Goal: Task Accomplishment & Management: Complete application form

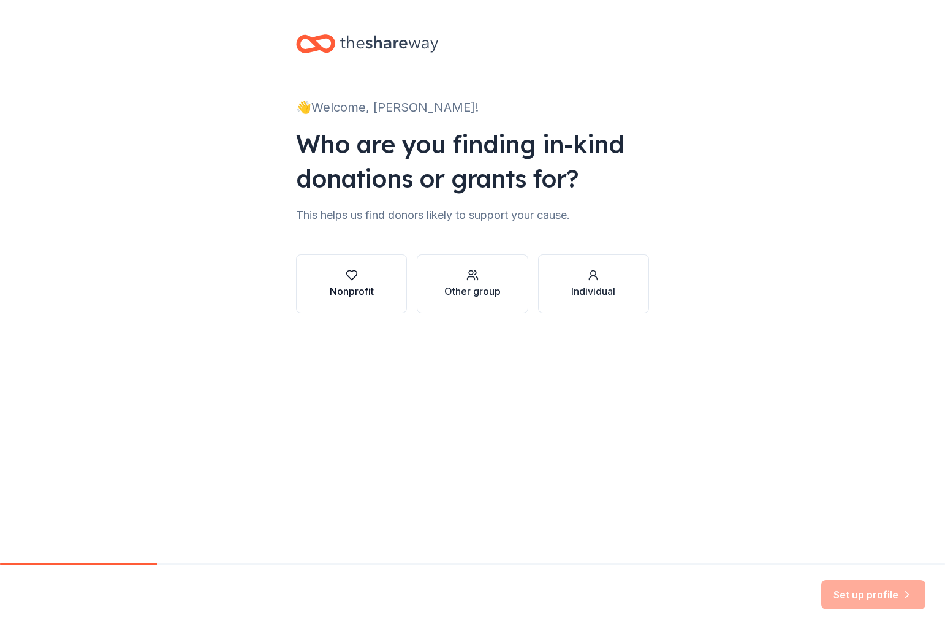
click at [354, 279] on icon "button" at bounding box center [352, 275] width 12 height 12
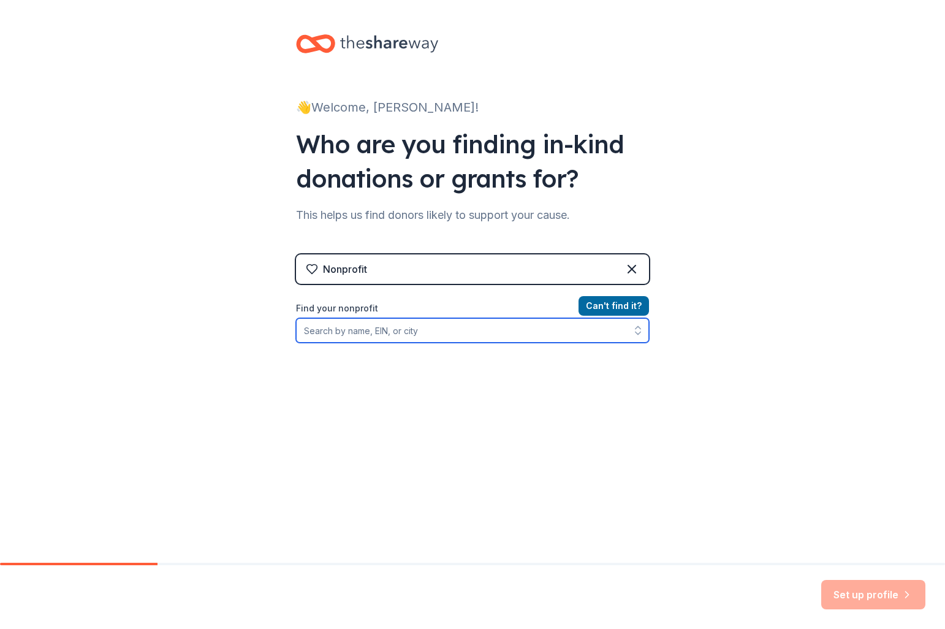
click at [477, 335] on input "Find your nonprofit" at bounding box center [472, 330] width 353 height 25
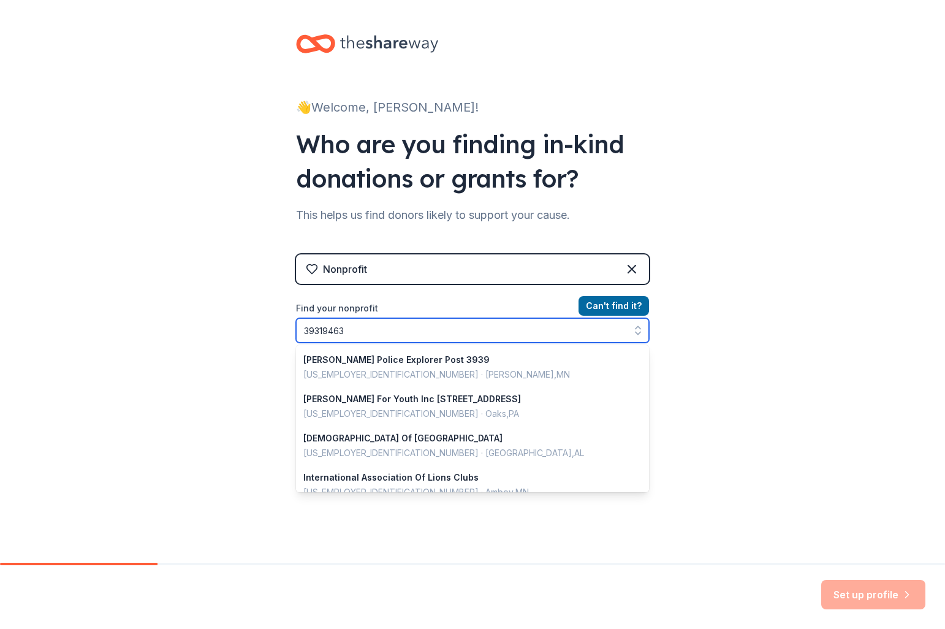
type input "393194631"
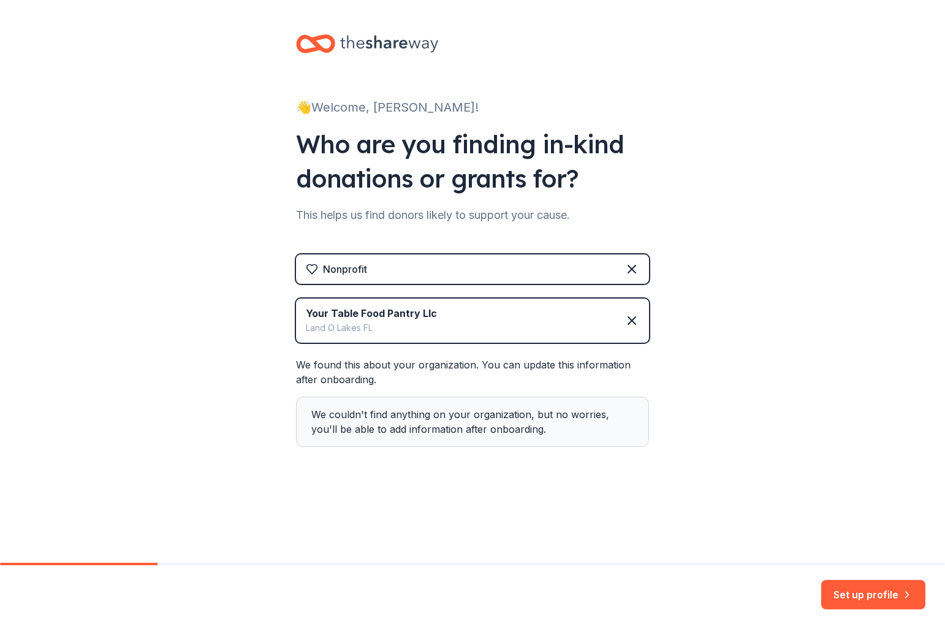
click at [450, 326] on div "Your Table Food Pantry Llc Land O Lakes FL" at bounding box center [472, 320] width 353 height 44
click at [857, 591] on button "Set up profile" at bounding box center [873, 594] width 104 height 29
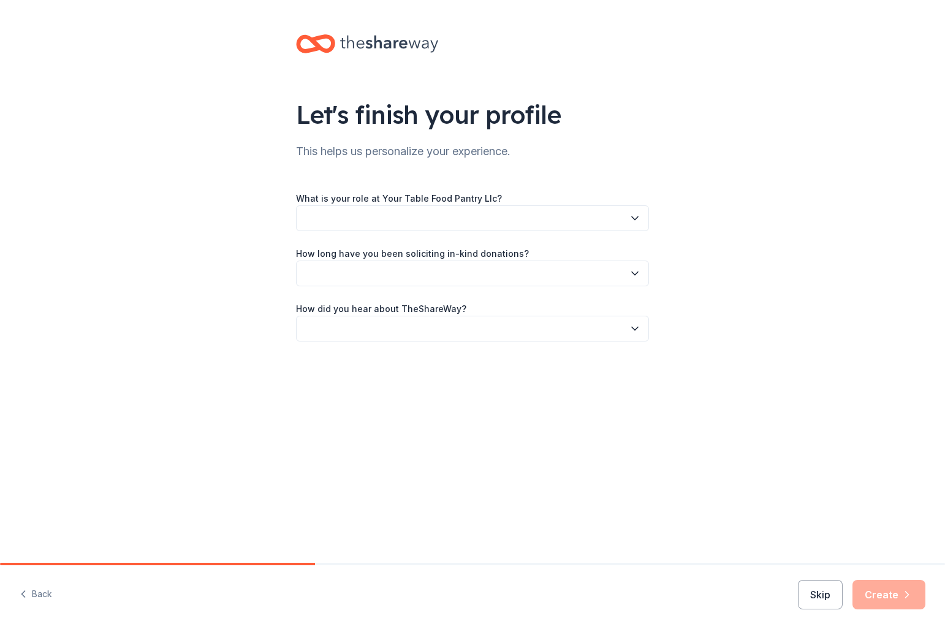
click at [541, 221] on button "button" at bounding box center [472, 218] width 353 height 26
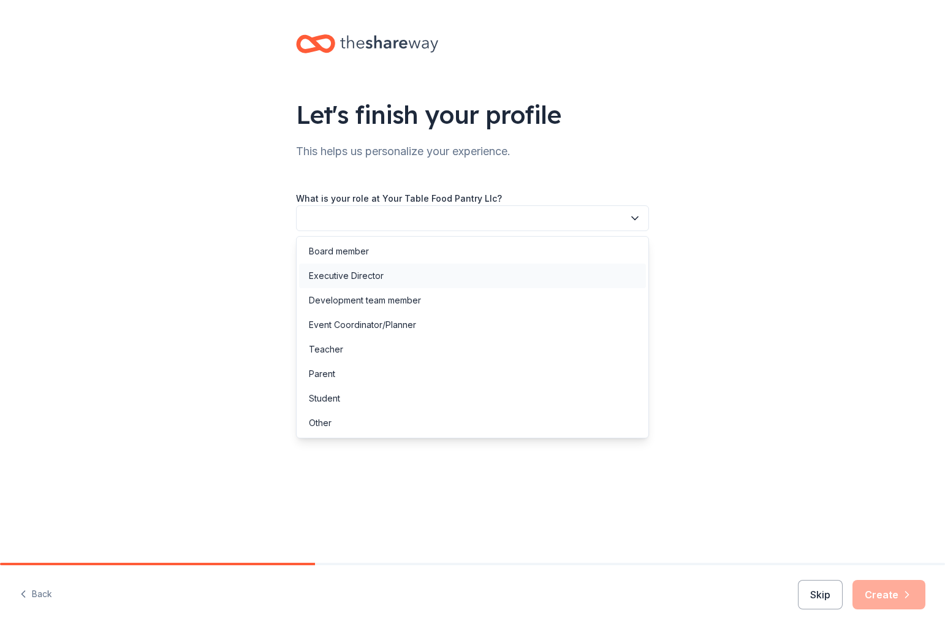
click at [350, 272] on div "Executive Director" at bounding box center [346, 275] width 75 height 15
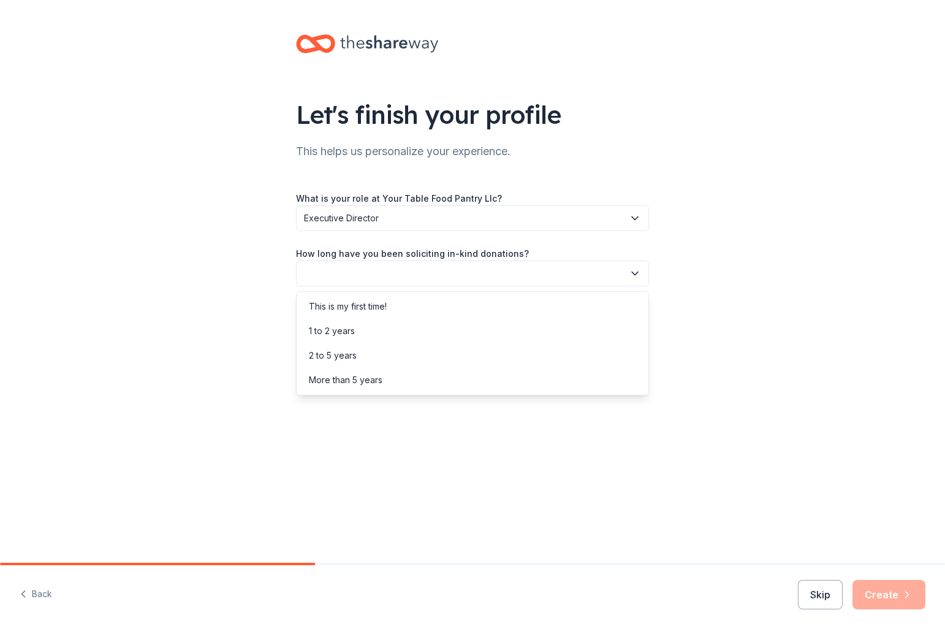
click at [359, 274] on button "button" at bounding box center [472, 273] width 353 height 26
click at [337, 332] on div "1 to 2 years" at bounding box center [332, 331] width 46 height 15
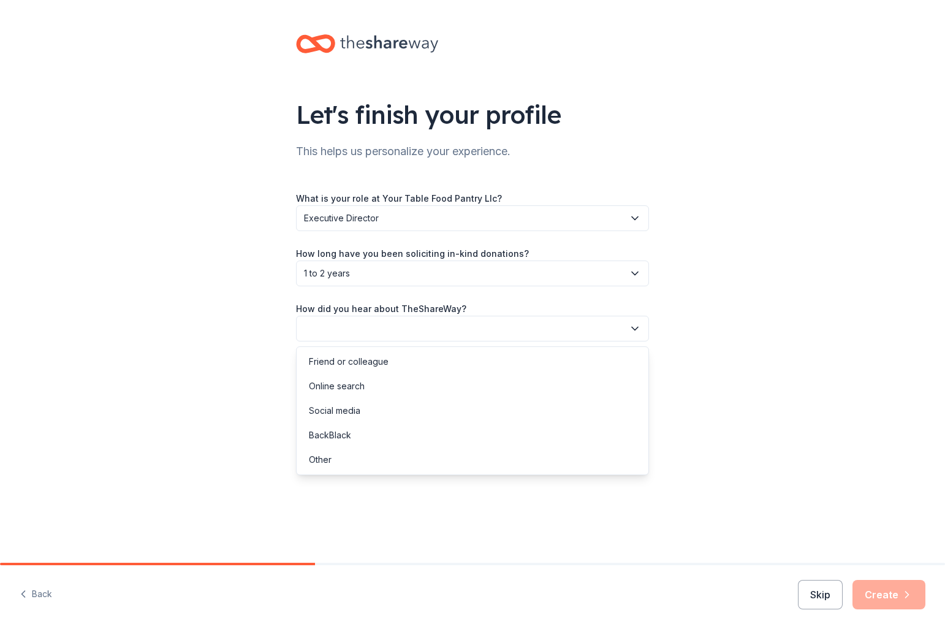
click at [355, 330] on button "button" at bounding box center [472, 329] width 353 height 26
click at [341, 383] on div "Online search" at bounding box center [337, 386] width 56 height 15
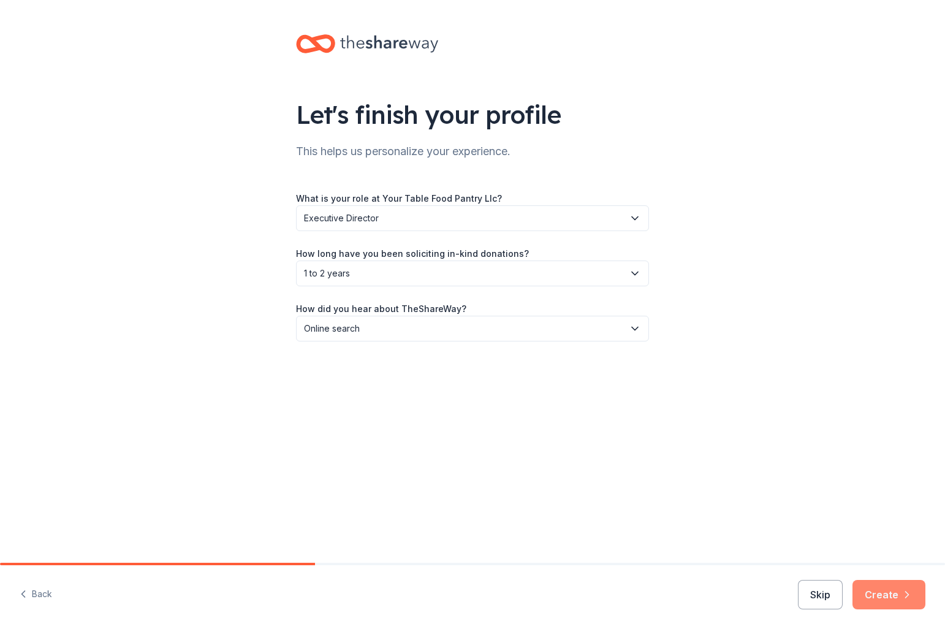
click at [885, 597] on button "Create" at bounding box center [889, 594] width 73 height 29
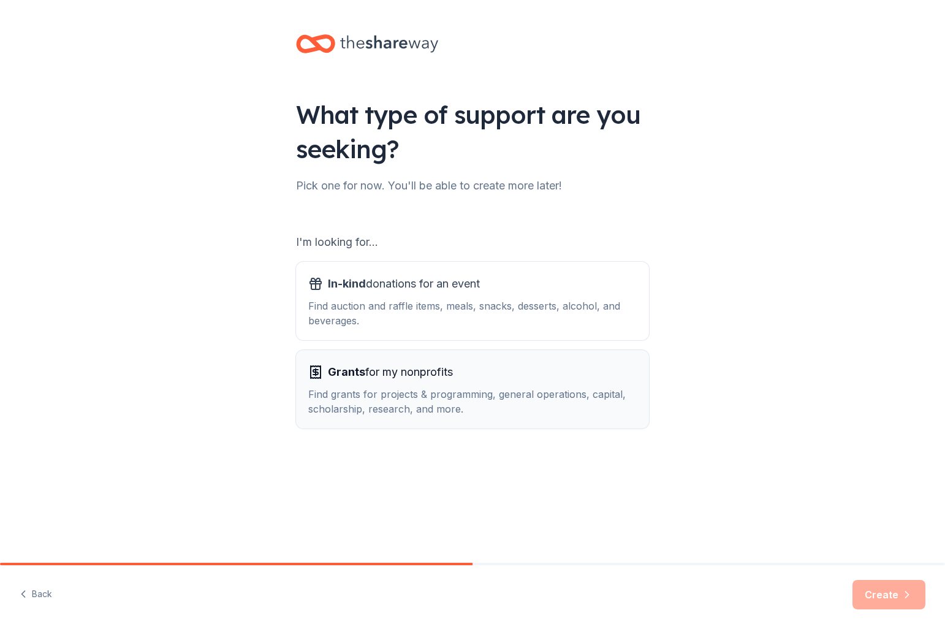
click at [450, 373] on span "Grants for my nonprofits" at bounding box center [390, 372] width 125 height 20
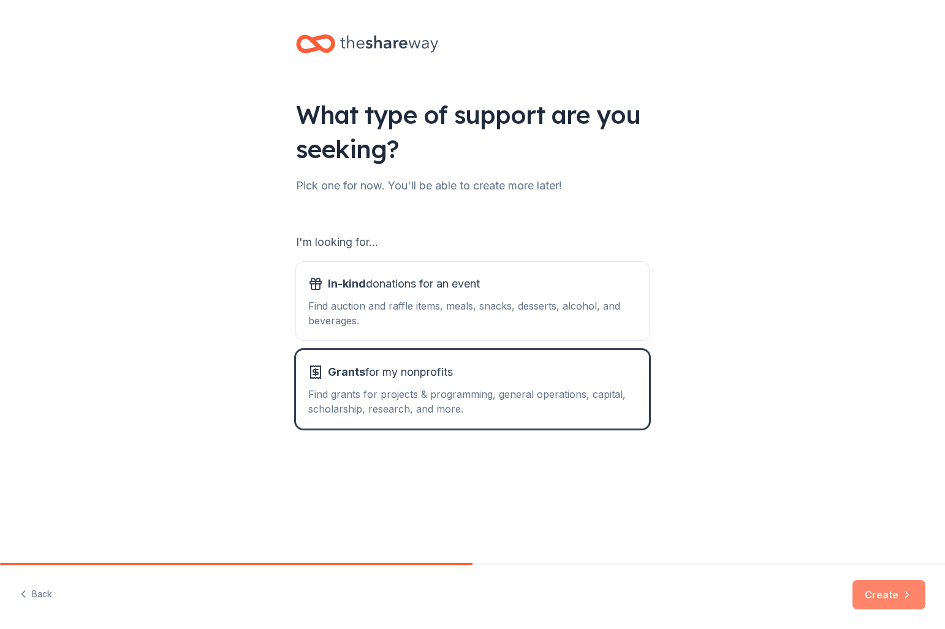
click at [884, 595] on button "Create" at bounding box center [889, 594] width 73 height 29
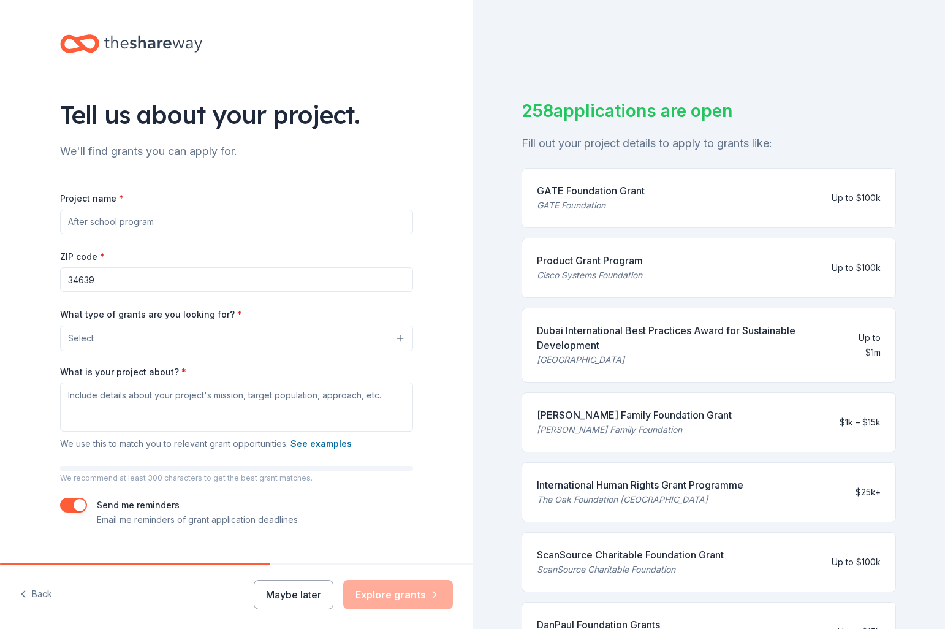
click at [209, 224] on input "Project name *" at bounding box center [236, 222] width 353 height 25
type input "Your Table Food Pantry"
click at [233, 333] on button "Select" at bounding box center [236, 338] width 353 height 26
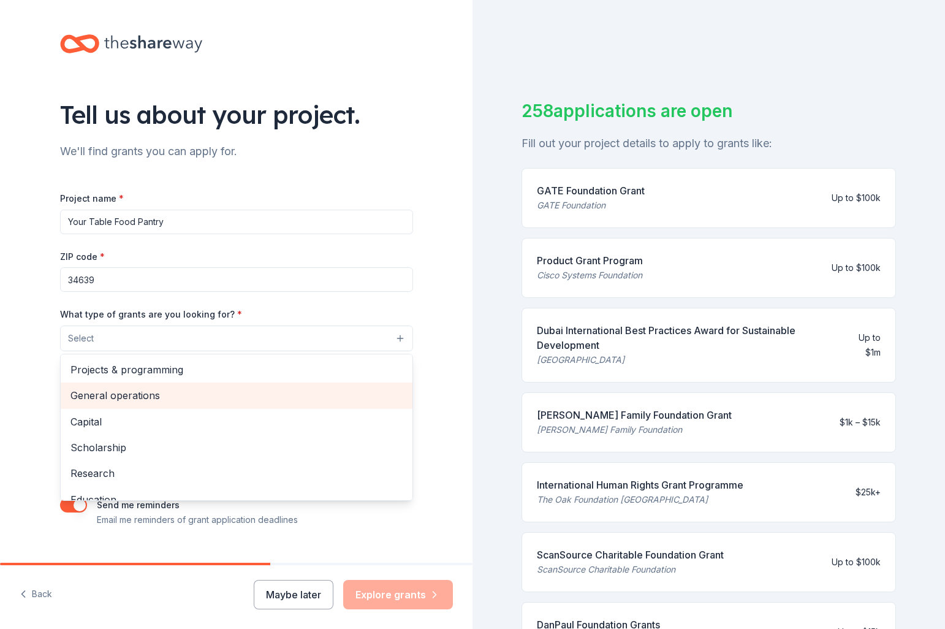
click at [174, 400] on span "General operations" at bounding box center [236, 395] width 332 height 16
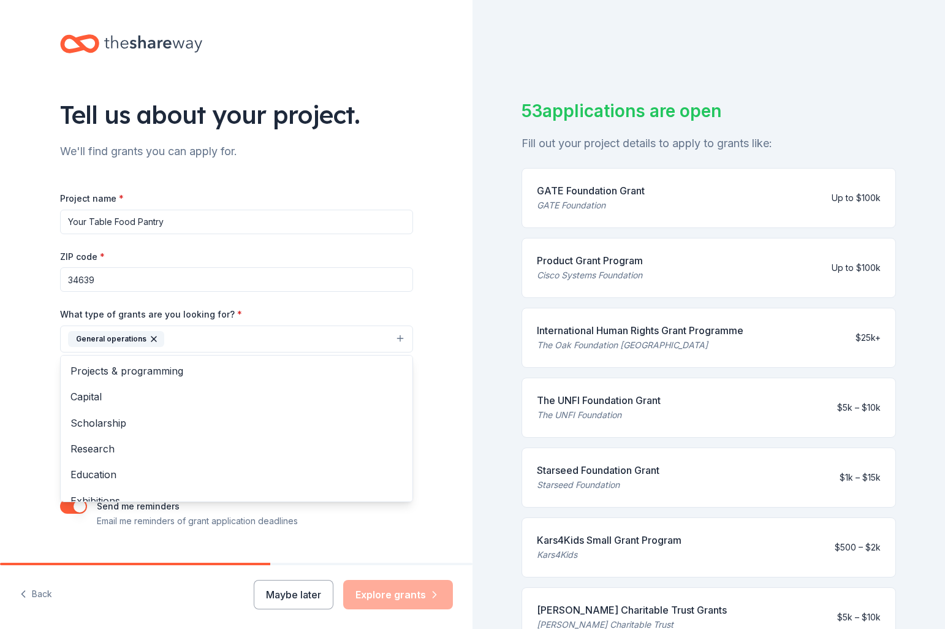
click at [442, 361] on div "Tell us about your project. We'll find grants you can apply for. Project name *…" at bounding box center [236, 293] width 473 height 587
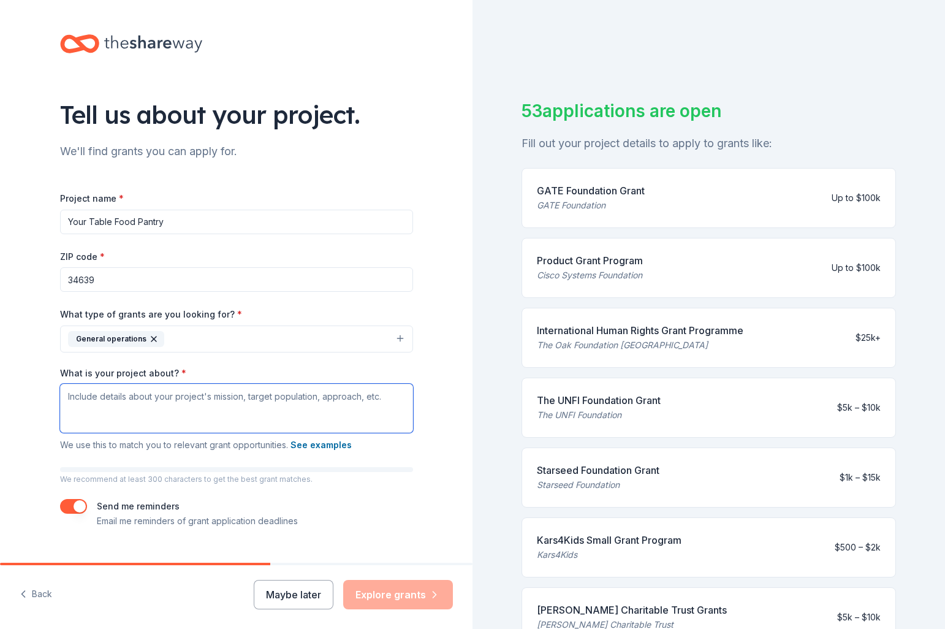
click at [172, 402] on textarea "What is your project about? *" at bounding box center [236, 408] width 353 height 49
click at [86, 397] on textarea "What is your project about? *" at bounding box center [236, 408] width 353 height 49
paste textarea "To feed our Tunnel to Towers Let Us Do Good Village. Assist all people in need …"
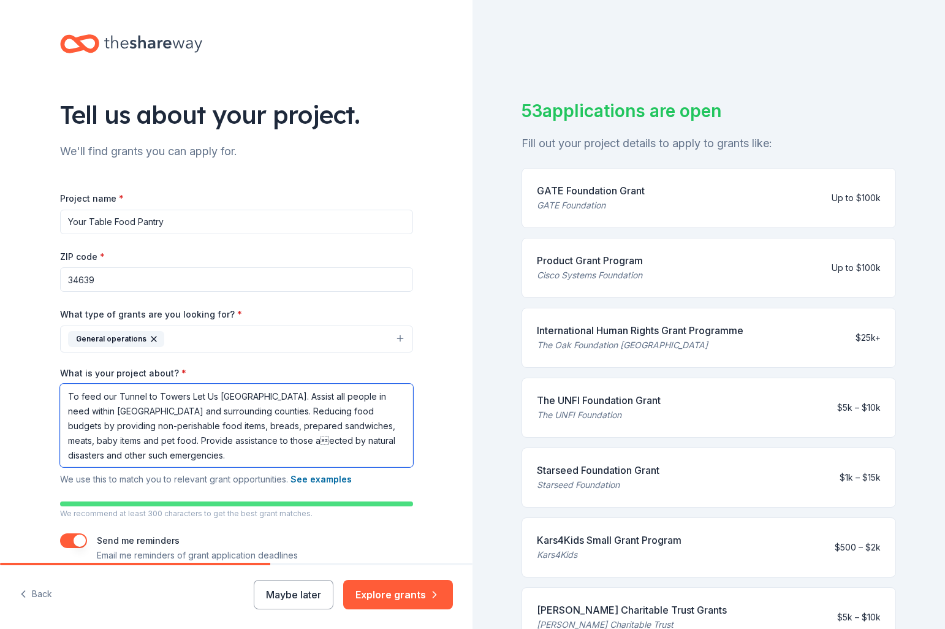
click at [190, 447] on textarea "To feed our Tunnel to Towers Let Us Do Good Village. Assist all people in need …" at bounding box center [236, 425] width 353 height 83
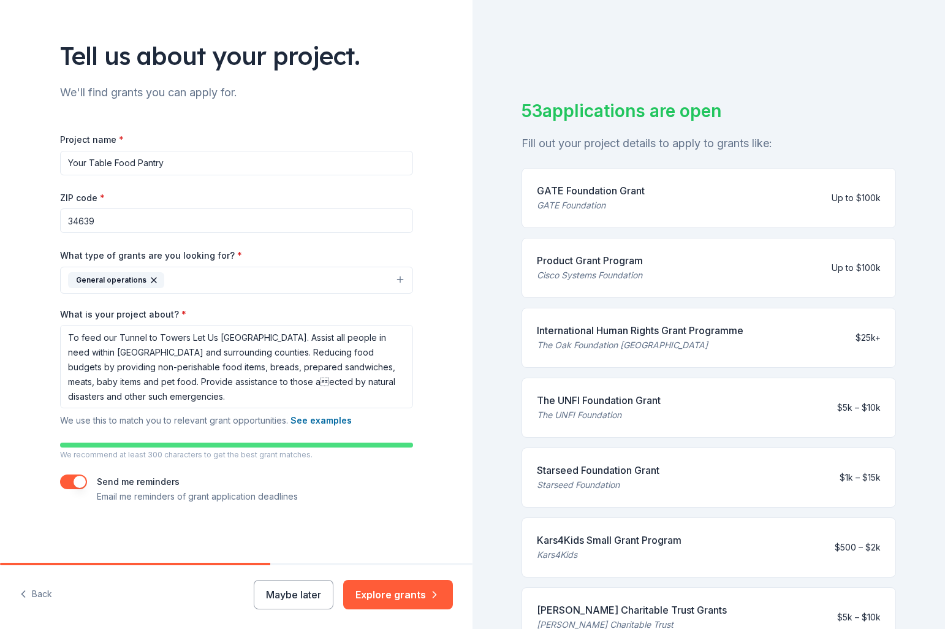
click at [316, 473] on div "Project name * Your Table Food Pantry ZIP code * 34639 What type of grants are …" at bounding box center [236, 318] width 353 height 372
click at [270, 383] on textarea "To feed our Tunnel to Towers Let Us Do Good Village. Assist all people in need …" at bounding box center [236, 366] width 353 height 83
click at [262, 399] on textarea "To feed our Tunnel to Towers Let Us Do Good Village. Assist all people in need …" at bounding box center [236, 366] width 353 height 83
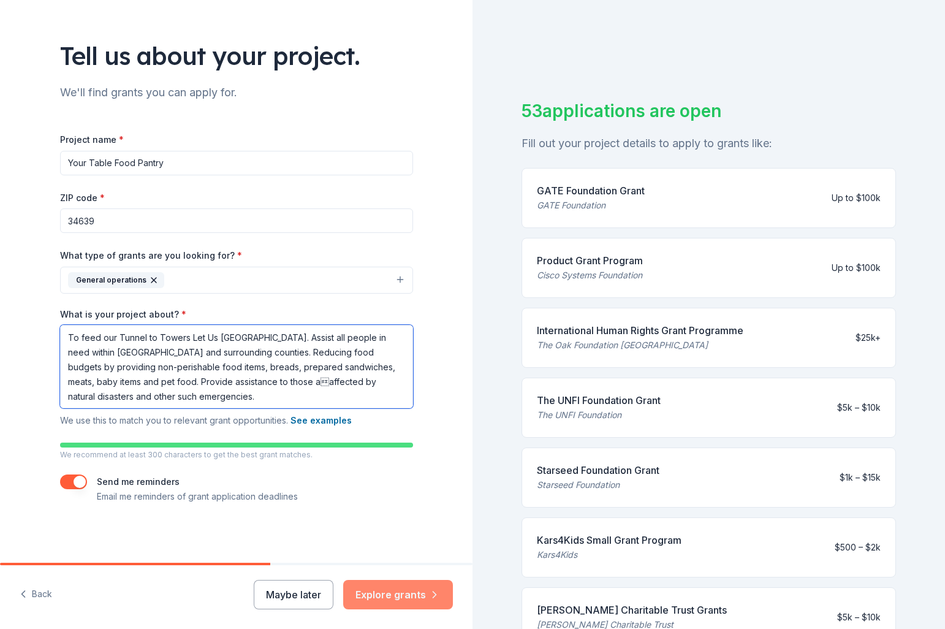
type textarea "To feed our Tunnel to Towers Let Us Do Good Village. Assist all people in need …"
click at [384, 595] on button "Explore grants" at bounding box center [398, 594] width 110 height 29
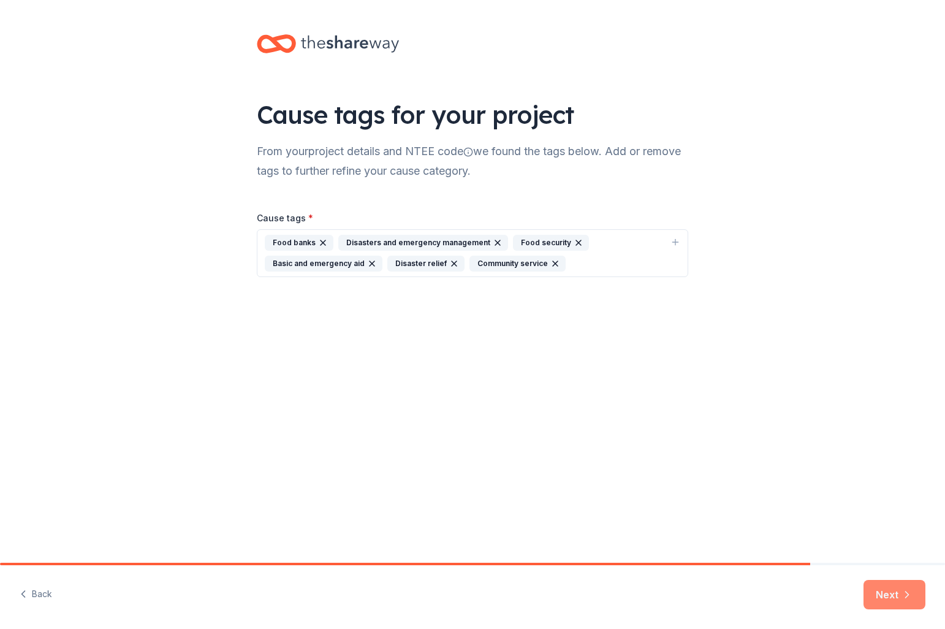
click at [881, 594] on button "Next" at bounding box center [895, 594] width 62 height 29
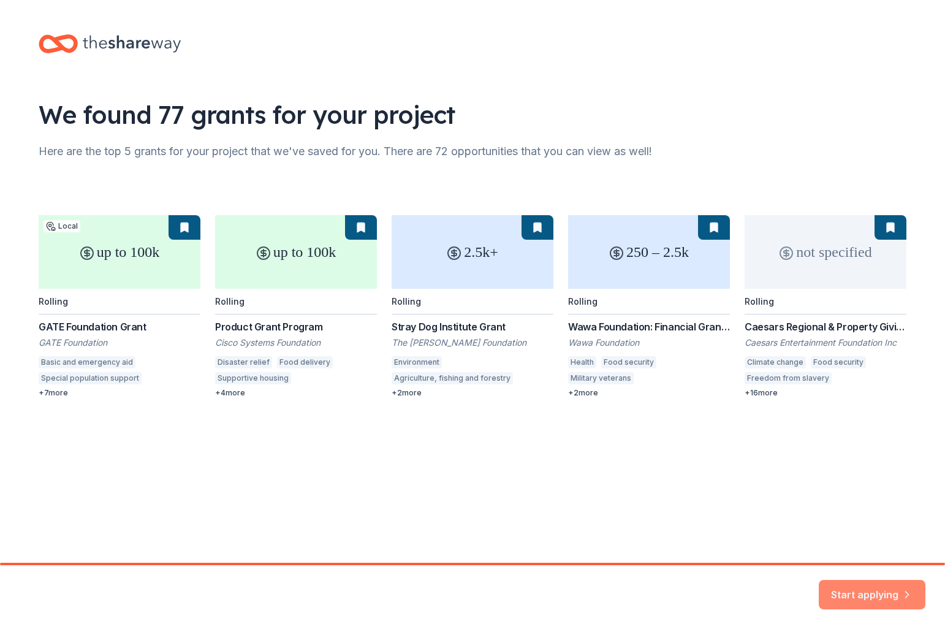
click at [858, 586] on button "Start applying" at bounding box center [872, 588] width 107 height 29
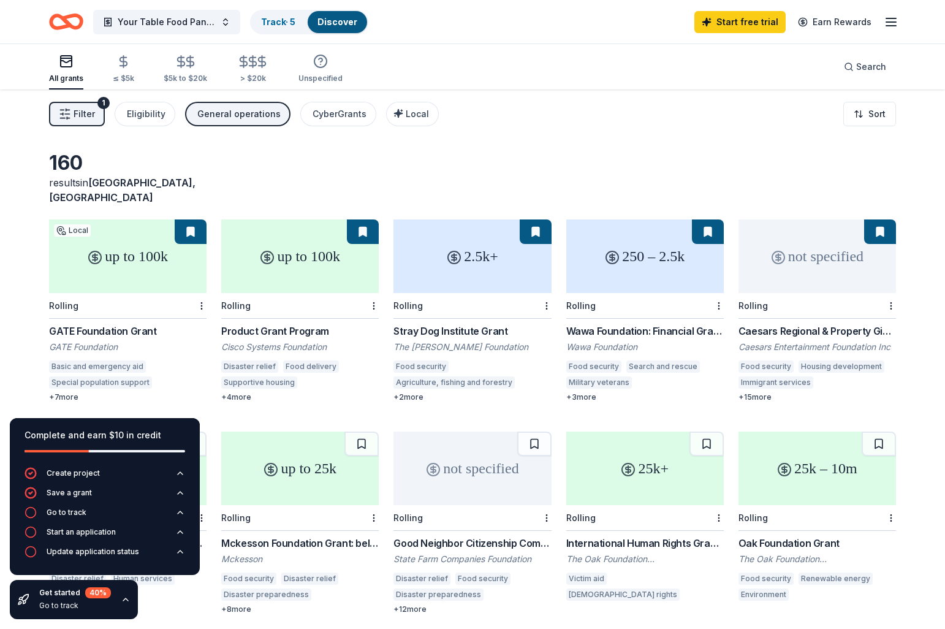
click at [632, 255] on div "250 – 2.5k" at bounding box center [645, 256] width 158 height 74
click at [815, 243] on div "not specified" at bounding box center [818, 256] width 158 height 74
click at [123, 244] on div "up to 100k" at bounding box center [128, 256] width 158 height 74
click at [296, 246] on div "up to 100k" at bounding box center [300, 256] width 158 height 74
click at [294, 255] on div "up to 100k" at bounding box center [300, 256] width 158 height 74
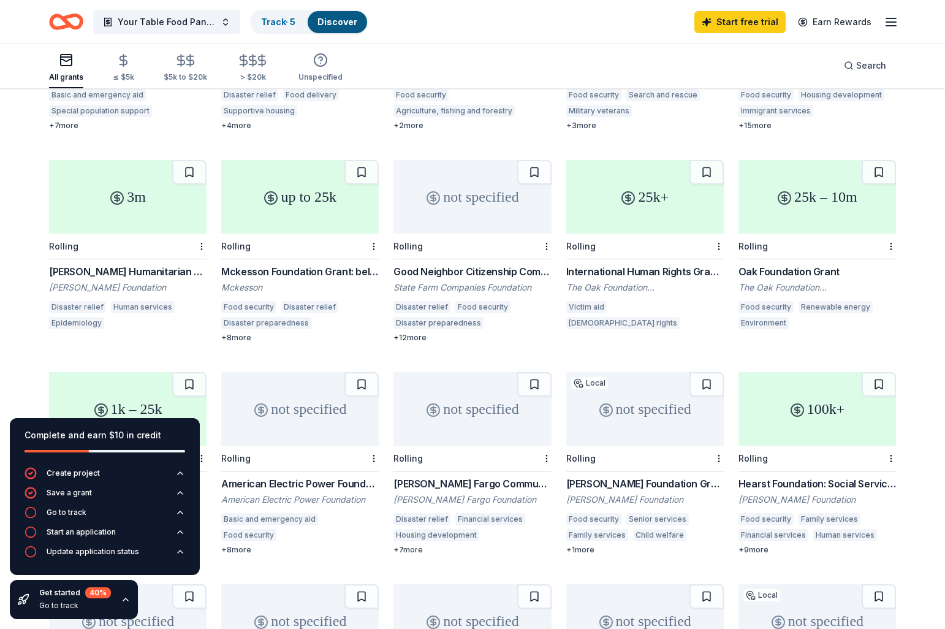
scroll to position [275, 0]
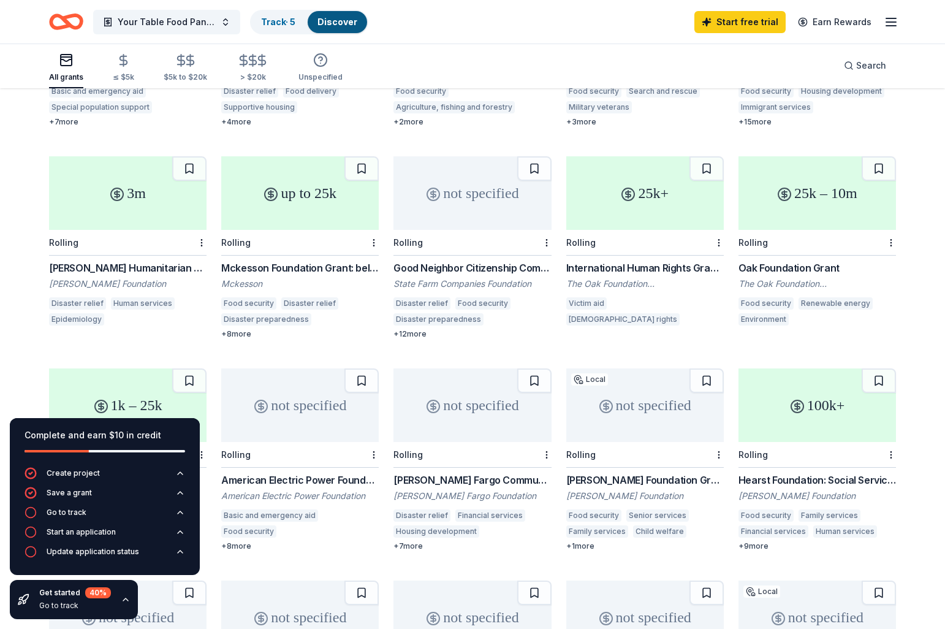
click at [300, 194] on div "up to 25k" at bounding box center [300, 193] width 158 height 74
click at [129, 200] on div "3m" at bounding box center [128, 193] width 158 height 74
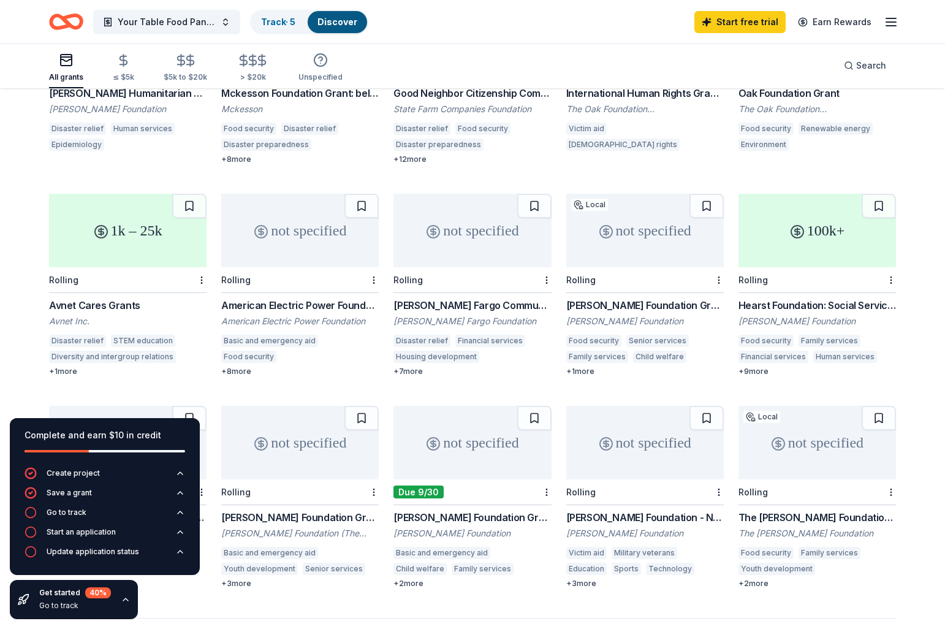
scroll to position [0, 0]
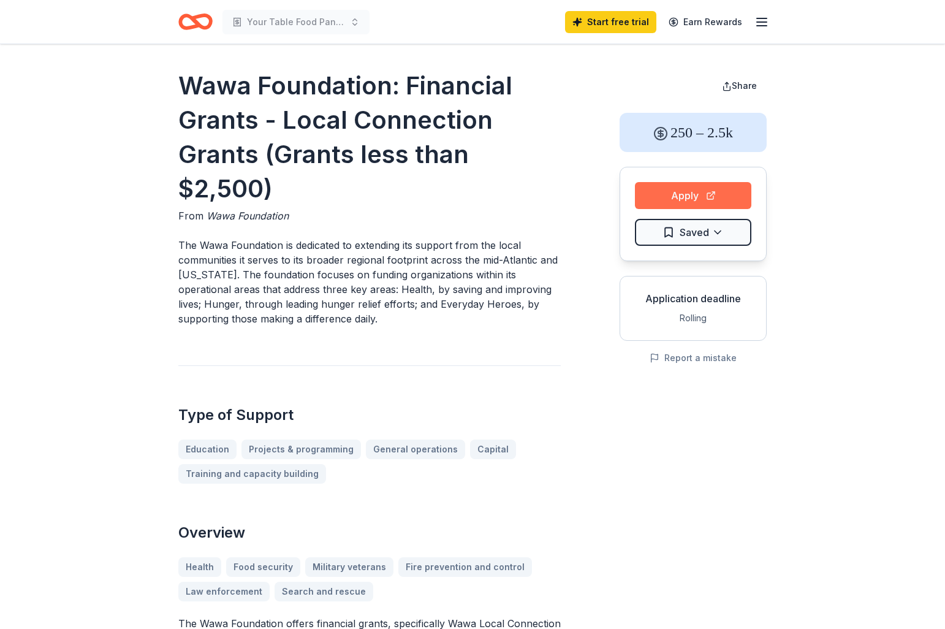
click at [688, 194] on button "Apply" at bounding box center [693, 195] width 116 height 27
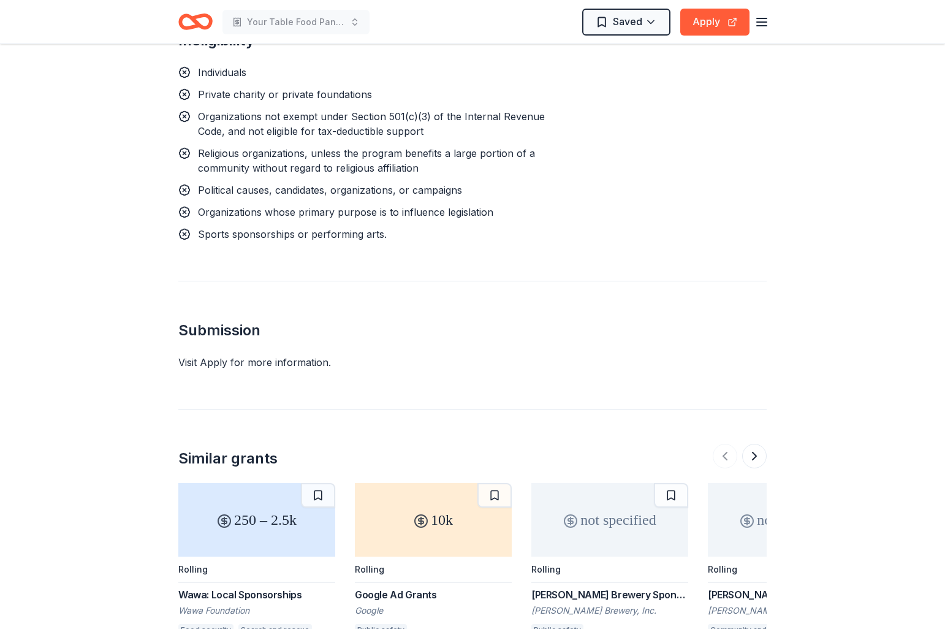
scroll to position [1171, 0]
click at [732, 20] on button "Apply" at bounding box center [714, 22] width 69 height 27
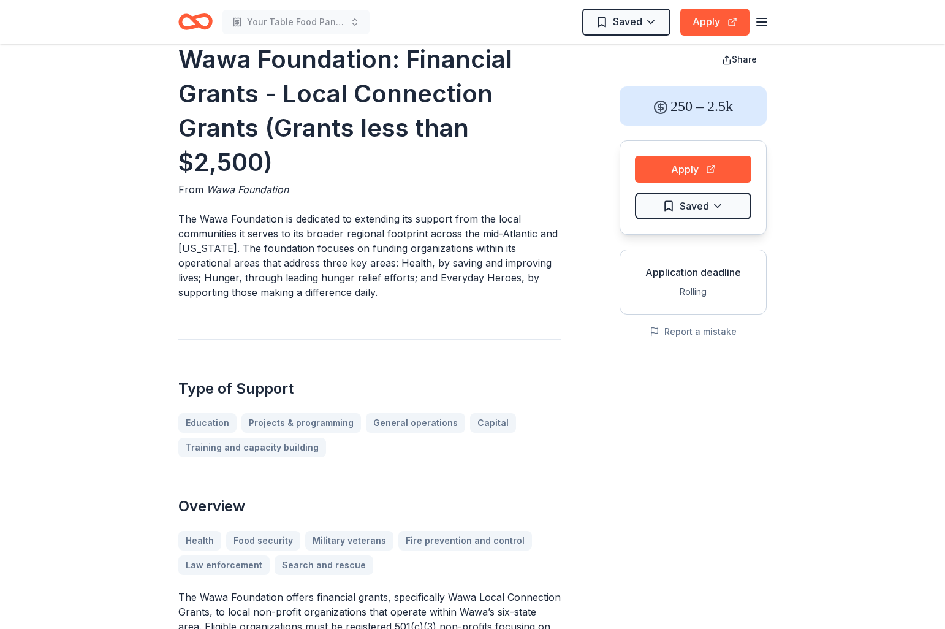
scroll to position [0, 0]
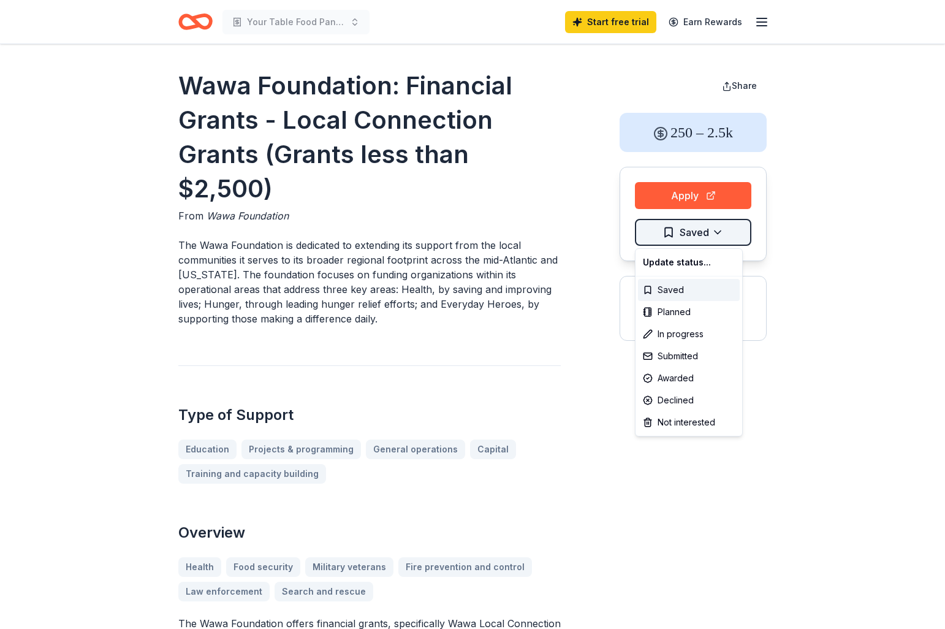
click at [718, 231] on html "Your Table Food Pantry Start free trial Earn Rewards Wawa Foundation: Financial…" at bounding box center [472, 314] width 945 height 629
click at [819, 230] on html "Your Table Food Pantry Start free trial Earn Rewards Wawa Foundation: Financial…" at bounding box center [472, 314] width 945 height 629
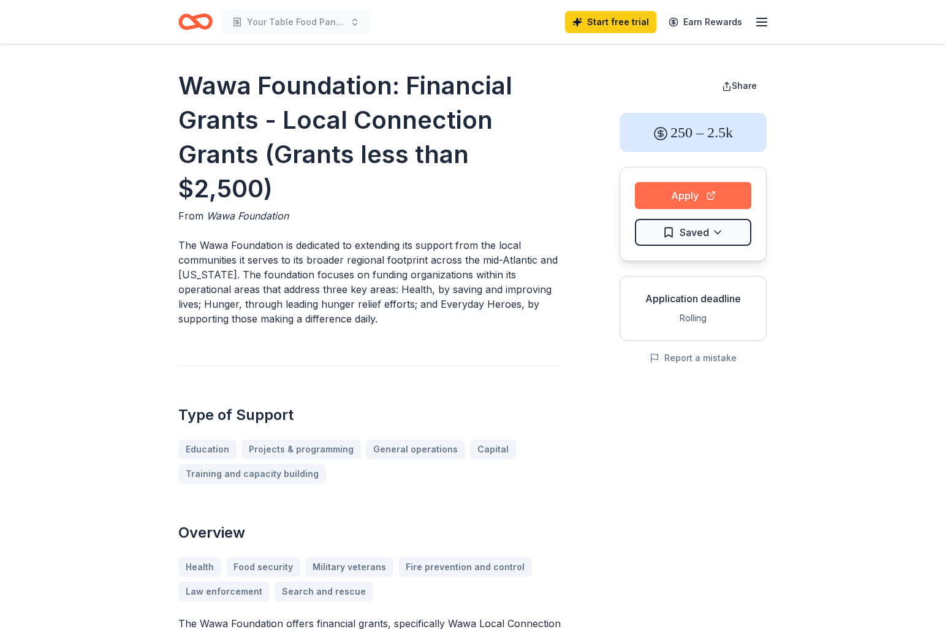
click at [717, 192] on button "Apply" at bounding box center [693, 195] width 116 height 27
click at [762, 23] on icon "button" at bounding box center [761, 22] width 15 height 15
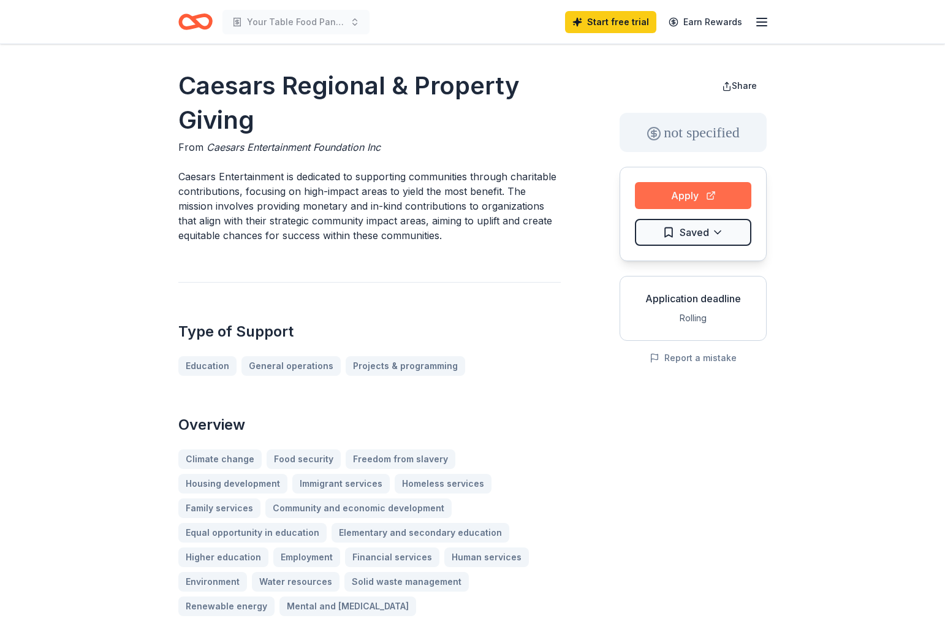
click at [704, 196] on button "Apply" at bounding box center [693, 195] width 116 height 27
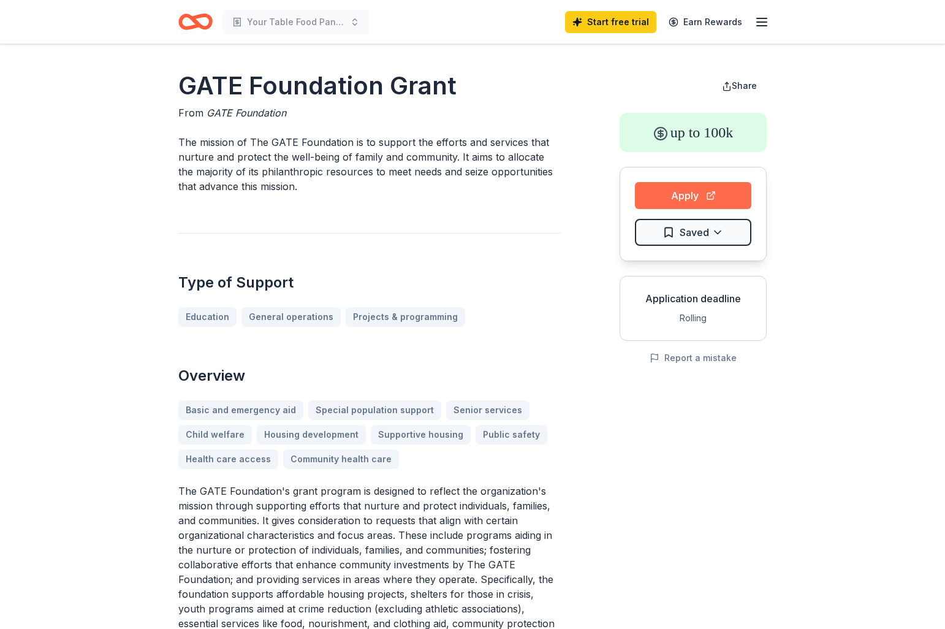
click at [688, 200] on button "Apply" at bounding box center [693, 195] width 116 height 27
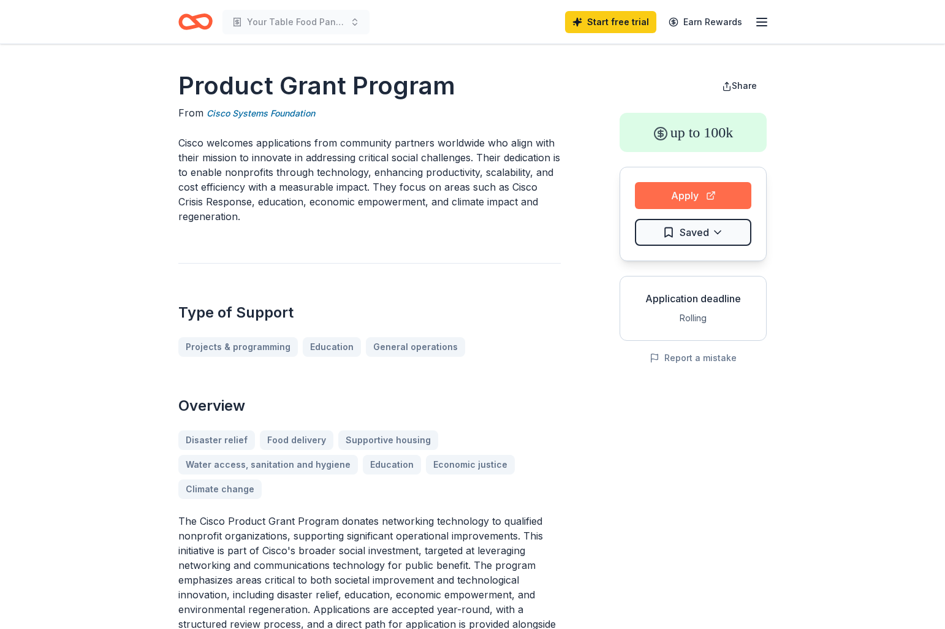
click at [682, 197] on button "Apply" at bounding box center [693, 195] width 116 height 27
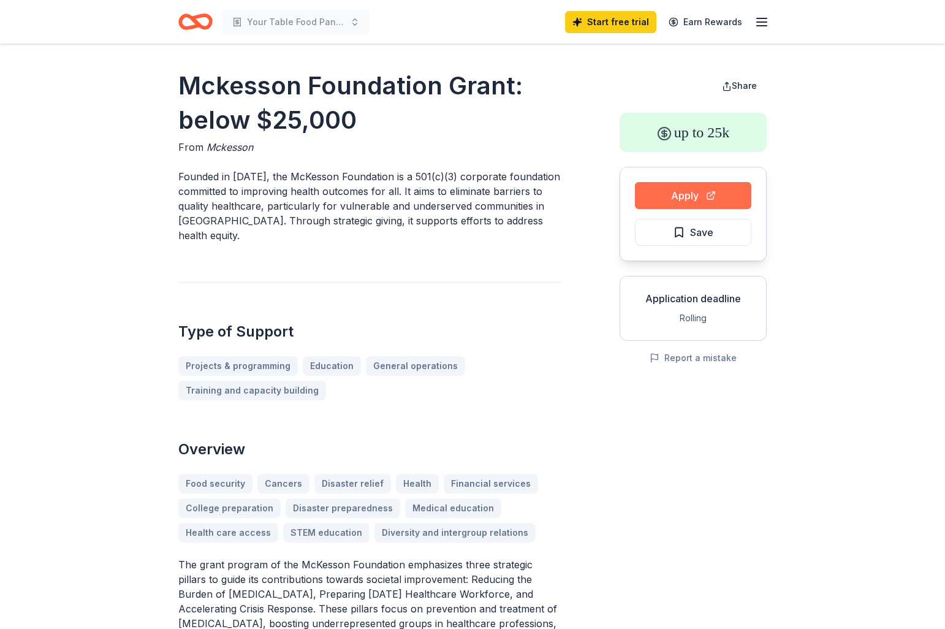
click at [695, 193] on button "Apply" at bounding box center [693, 195] width 116 height 27
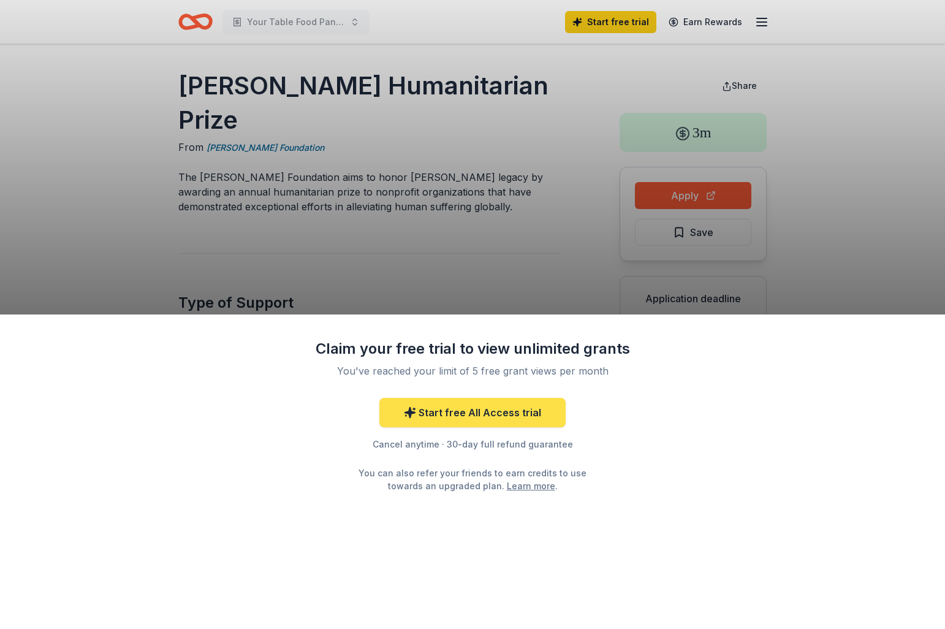
click at [476, 416] on link "Start free All Access trial" at bounding box center [472, 412] width 186 height 29
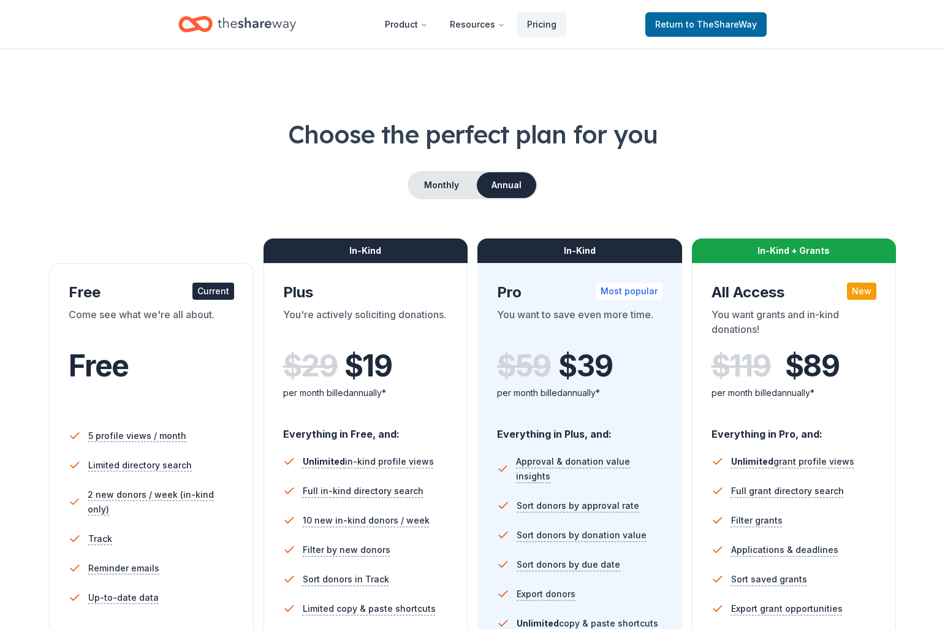
click at [213, 199] on div "Monthly Annual" at bounding box center [472, 185] width 847 height 28
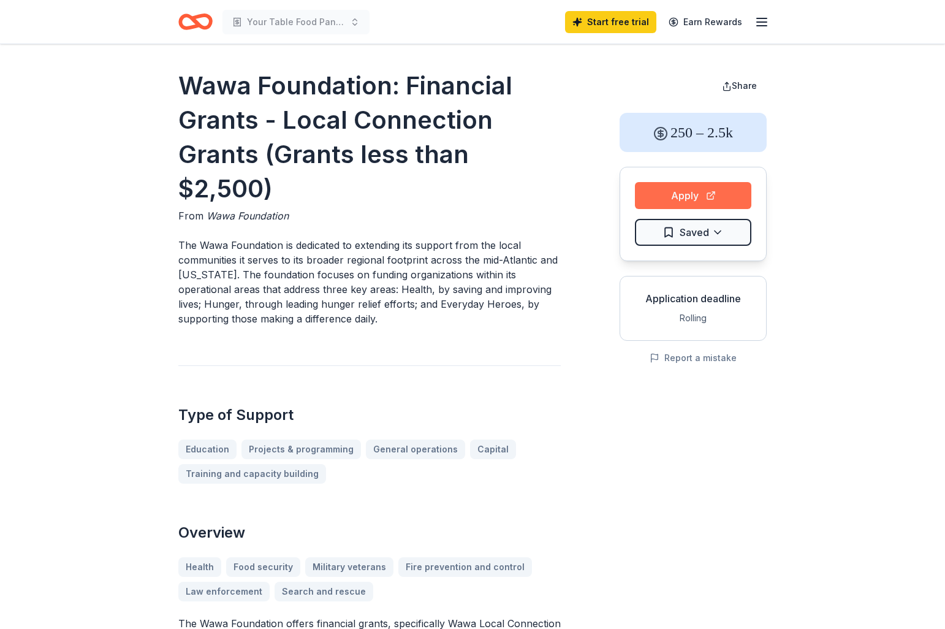
click at [713, 194] on button "Apply" at bounding box center [693, 195] width 116 height 27
